Goal: Task Accomplishment & Management: Manage account settings

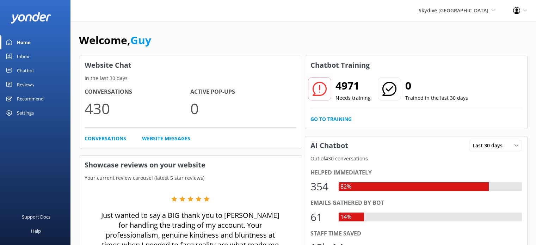
scroll to position [71, 0]
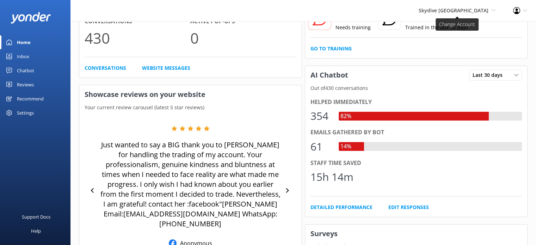
click at [462, 14] on span "Skydive [GEOGRAPHIC_DATA]" at bounding box center [454, 10] width 70 height 7
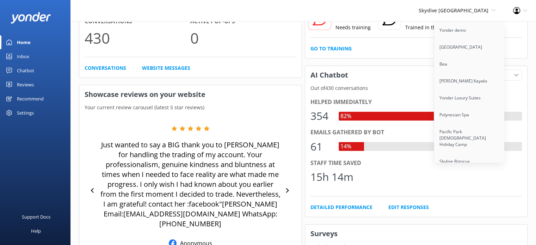
scroll to position [1034, 0]
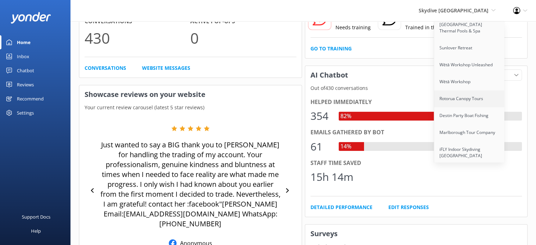
click at [466, 90] on link "Rotorua Canopy Tours" at bounding box center [469, 98] width 71 height 17
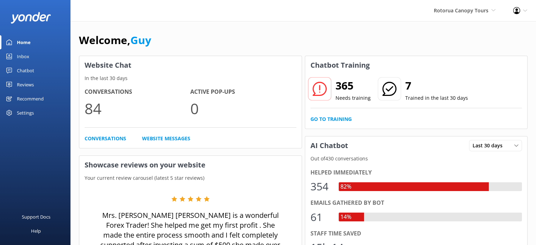
click at [28, 101] on div "Recommend" at bounding box center [30, 99] width 27 height 14
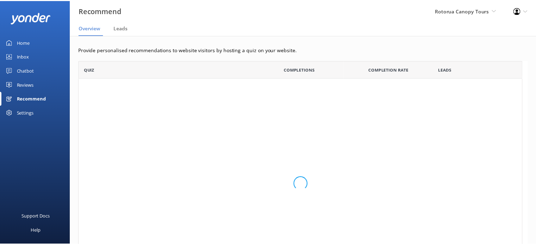
scroll to position [6, 6]
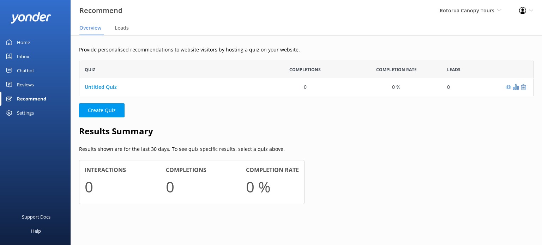
click at [30, 83] on div "Reviews" at bounding box center [25, 85] width 17 height 14
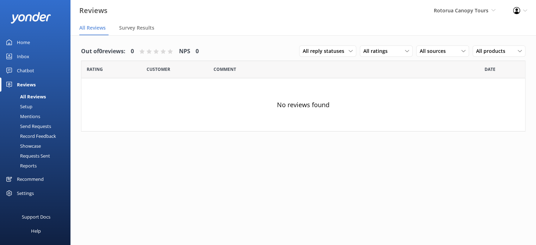
click at [28, 67] on div "Chatbot" at bounding box center [25, 70] width 17 height 14
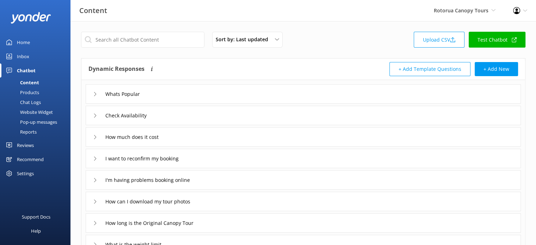
click at [30, 94] on div "Products" at bounding box center [21, 92] width 35 height 10
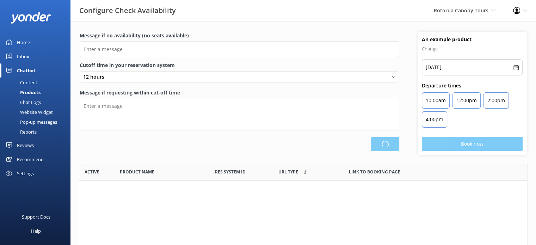
type input "There are no seats available, please check an alternative day"
type textarea "Our online booking system closes {hours} prior to departure. Please contact us …"
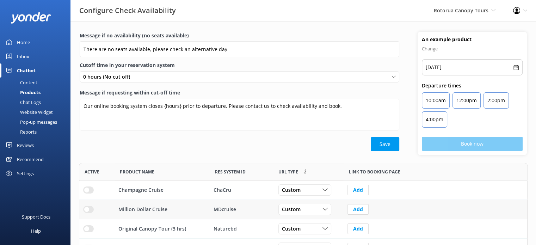
scroll to position [90, 0]
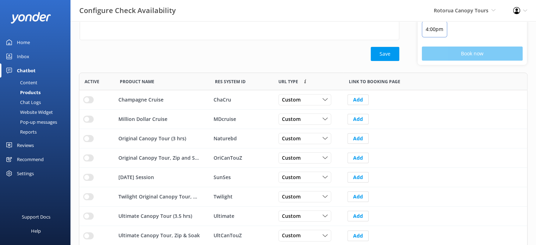
click at [38, 174] on div "Settings" at bounding box center [35, 173] width 71 height 14
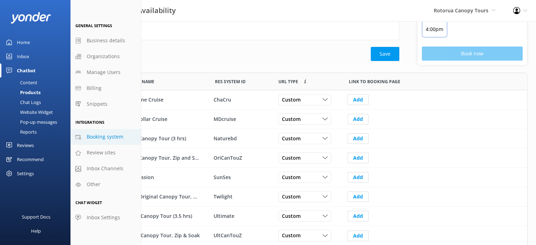
click at [104, 139] on span "Booking system" at bounding box center [105, 137] width 37 height 8
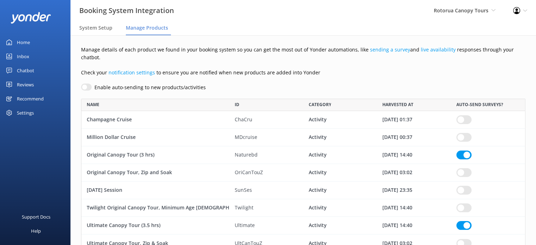
scroll to position [148, 439]
click at [100, 25] on span "System Setup" at bounding box center [95, 27] width 33 height 7
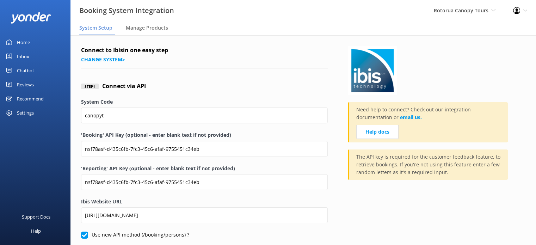
click at [26, 72] on div "Chatbot" at bounding box center [25, 70] width 17 height 14
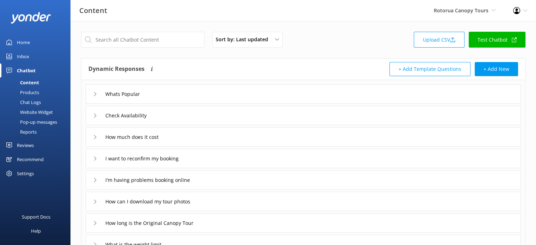
click at [30, 93] on div "Products" at bounding box center [21, 92] width 35 height 10
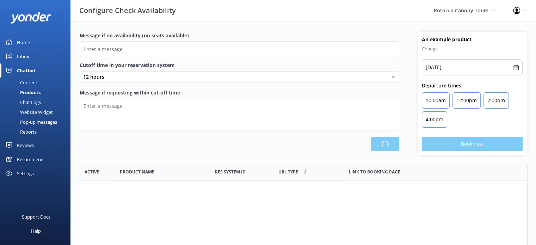
scroll to position [168, 443]
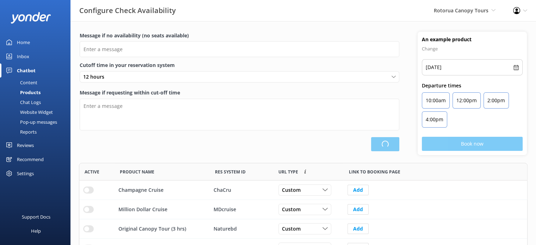
type input "There are no seats available, please check an alternative day"
type textarea "Our online booking system closes {hours} prior to departure. Please contact us …"
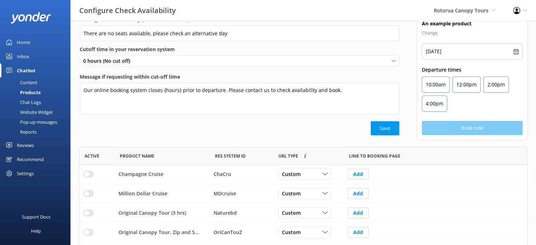
scroll to position [0, 0]
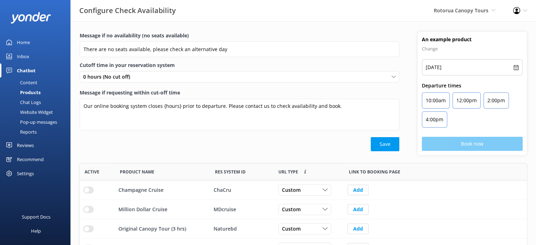
scroll to position [168, 443]
click at [37, 84] on link "Content" at bounding box center [37, 83] width 66 height 10
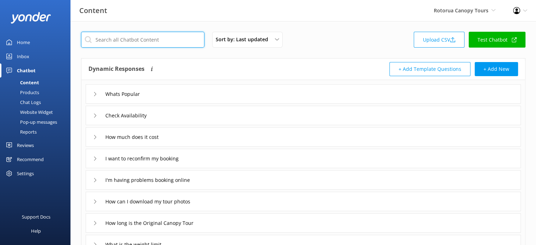
click at [135, 43] on input "text" at bounding box center [142, 40] width 123 height 16
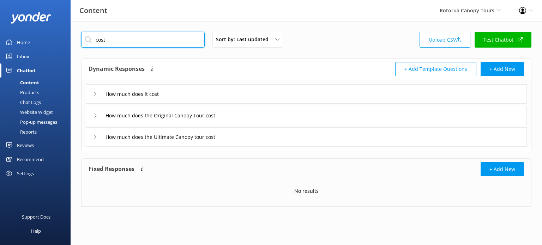
click at [159, 38] on input "cost" at bounding box center [142, 40] width 123 height 16
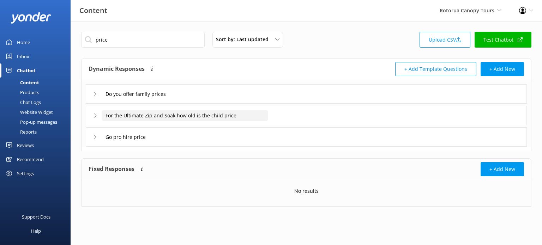
click at [245, 111] on input "For the Ultimate Zip and Soak how old is the child price" at bounding box center [185, 115] width 166 height 11
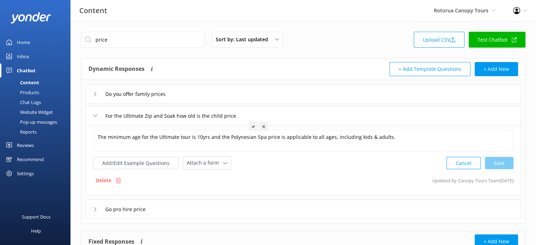
click at [305, 122] on div "For the Ultimate Zip and Soak how old is the child price" at bounding box center [304, 115] width 436 height 19
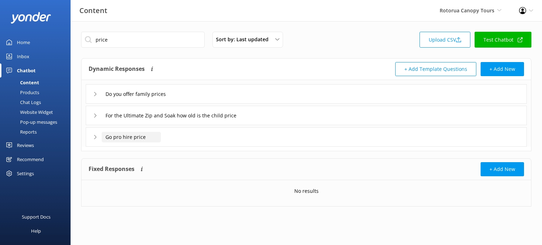
click at [159, 136] on input "Go pro hire price" at bounding box center [131, 137] width 59 height 11
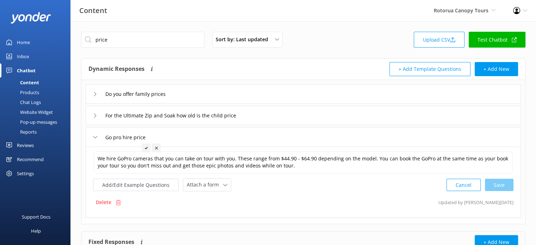
click at [224, 137] on div "Go pro hire price" at bounding box center [304, 136] width 436 height 19
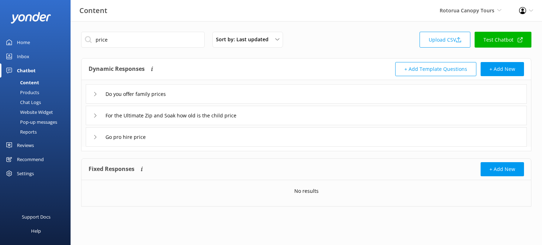
click at [226, 84] on div "Do you offer family prices" at bounding box center [306, 93] width 441 height 19
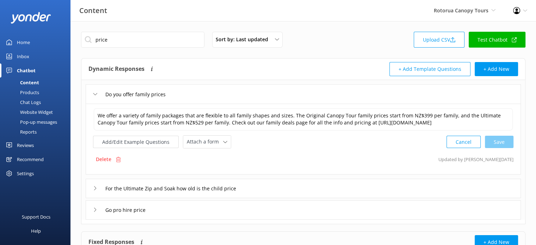
click at [227, 90] on div "Do you offer family prices" at bounding box center [304, 93] width 436 height 19
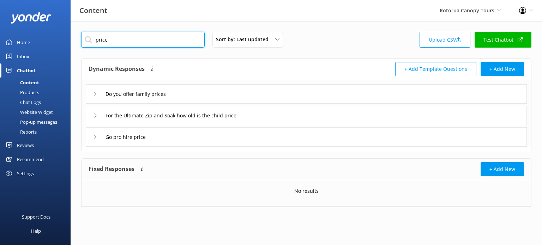
drag, startPoint x: 122, startPoint y: 41, endPoint x: 55, endPoint y: 37, distance: 67.1
click at [55, 37] on div "Content Rotorua Canopy Tours Yonder demo Musket Cove Island Resort & Marina Bea…" at bounding box center [271, 124] width 542 height 207
drag, startPoint x: 139, startPoint y: 42, endPoint x: 87, endPoint y: 46, distance: 52.0
click at [87, 46] on input "cost" at bounding box center [142, 40] width 123 height 16
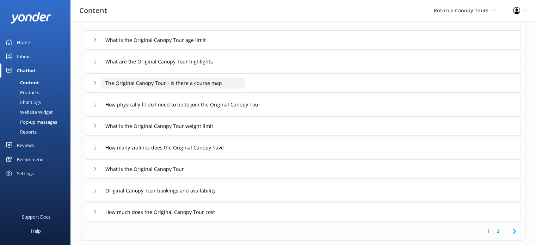
scroll to position [74, 0]
type input "original"
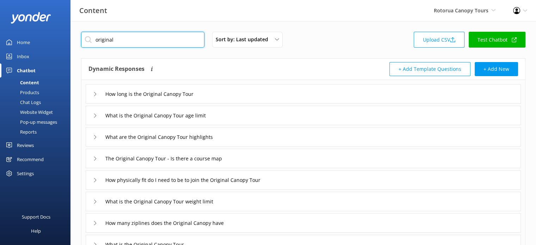
scroll to position [145, 0]
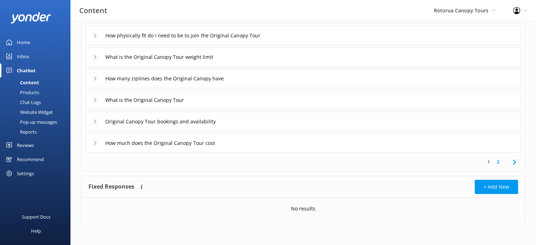
click at [498, 160] on link "2" at bounding box center [499, 162] width 10 height 7
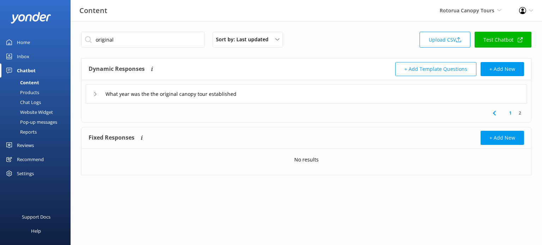
click at [216, 110] on div "1 2" at bounding box center [306, 113] width 446 height 19
click at [508, 113] on link "1" at bounding box center [510, 113] width 10 height 7
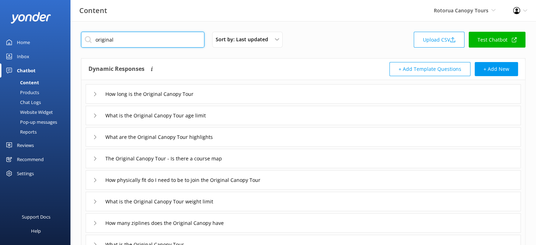
drag, startPoint x: 116, startPoint y: 41, endPoint x: 90, endPoint y: 43, distance: 25.5
click at [90, 43] on input "original" at bounding box center [142, 40] width 123 height 16
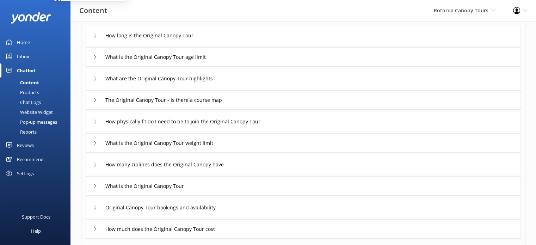
scroll to position [58, 0]
click at [148, 17] on div "Content Rotorua Canopy Tours Yonder demo Musket Cove Island Resort & Marina Bea…" at bounding box center [268, 10] width 536 height 21
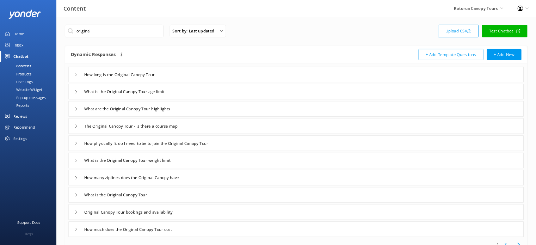
scroll to position [0, 0]
drag, startPoint x: 443, startPoint y: 1, endPoint x: 474, endPoint y: 13, distance: 33.7
click at [474, 13] on div "Content Rotorua Canopy Tours Yonder demo Musket Cove Island Resort & Marina Bea…" at bounding box center [335, 10] width 670 height 21
